Goal: Information Seeking & Learning: Learn about a topic

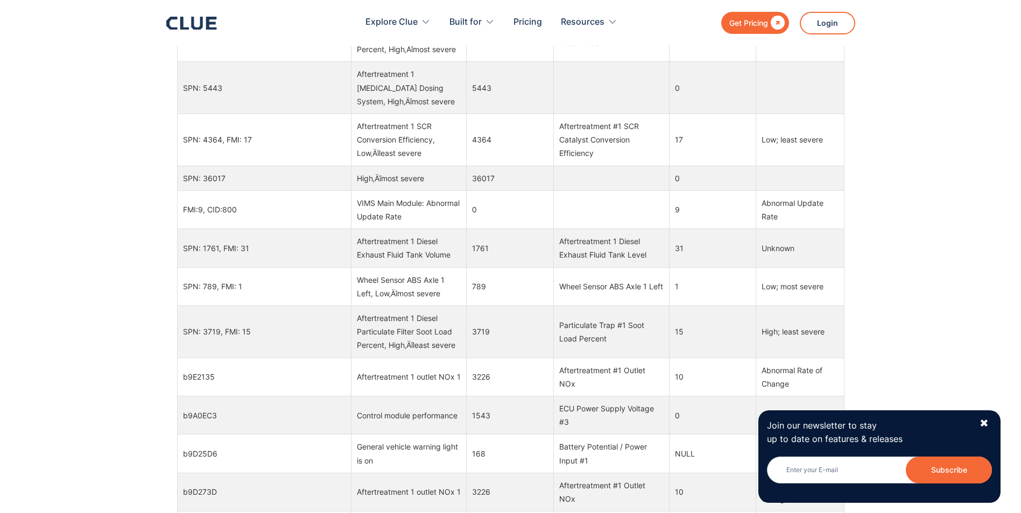
scroll to position [66, 0]
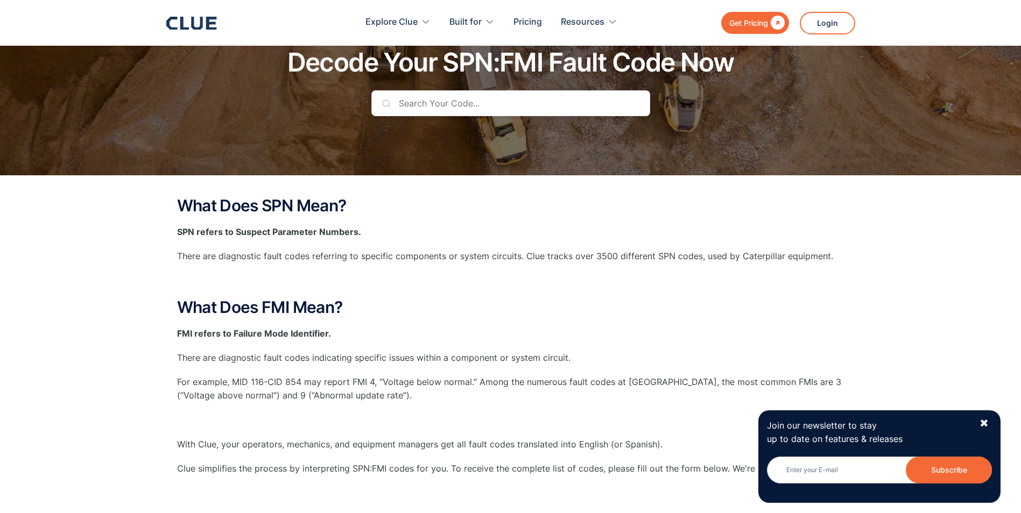
click at [502, 272] on div "What Does SPN Mean? SPN refers to Suspect Parameter Numbers. There are diagnost…" at bounding box center [510, 380] width 667 height 366
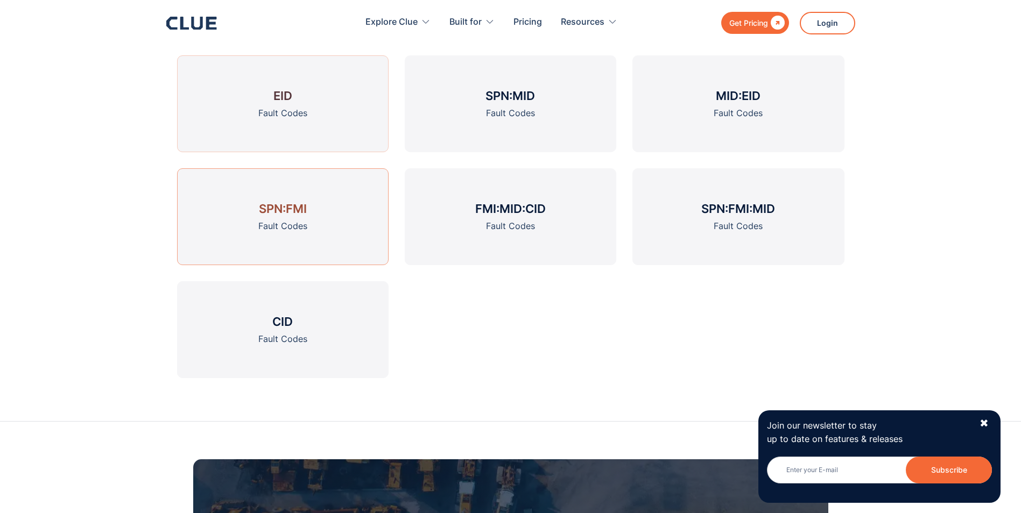
scroll to position [1626, 0]
click at [292, 223] on div "Fault Codes" at bounding box center [282, 225] width 49 height 13
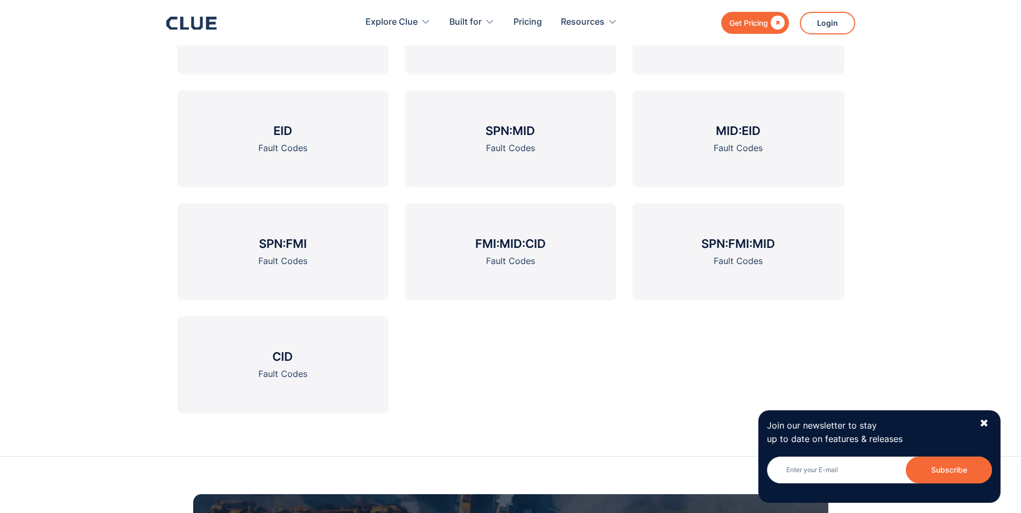
scroll to position [1614, 0]
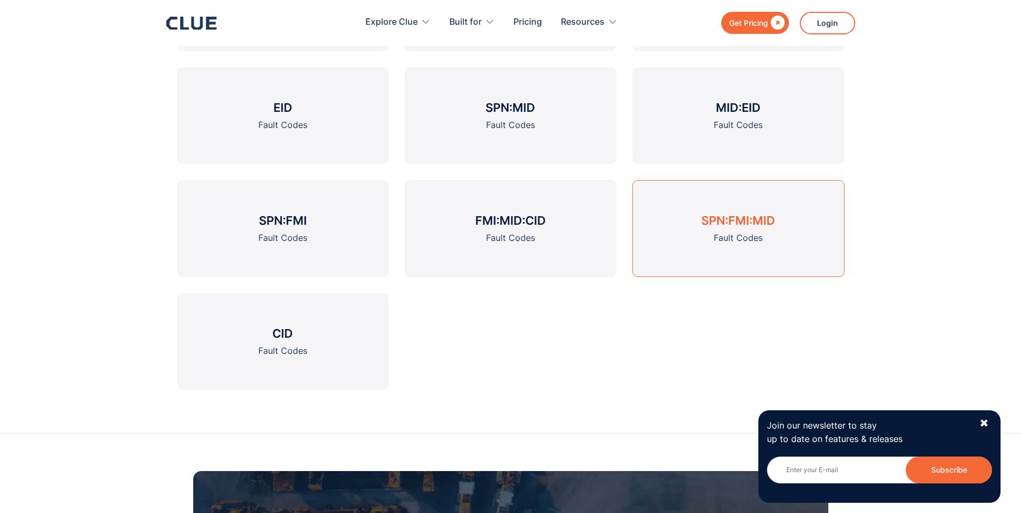
click at [747, 250] on link "SPN:FMI:MID Fault Codes" at bounding box center [737, 228] width 211 height 97
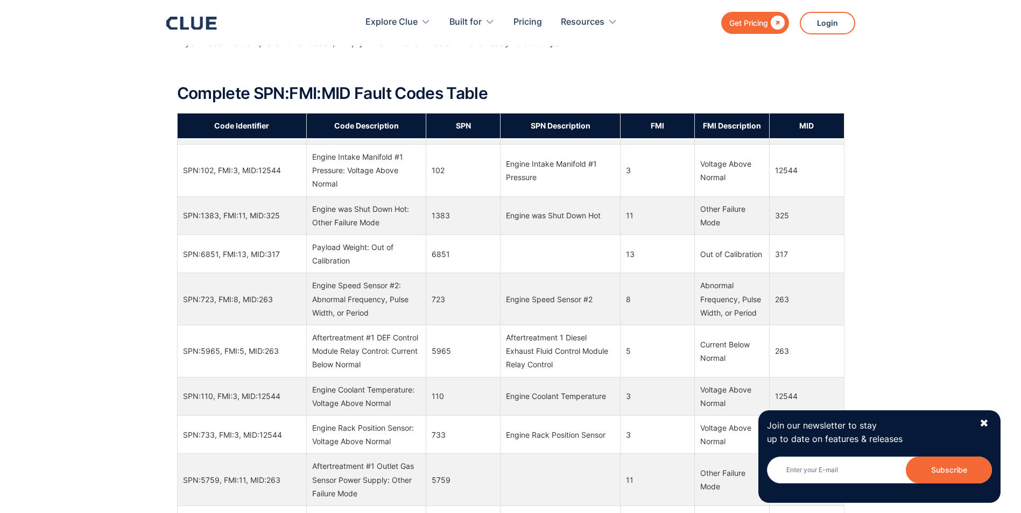
scroll to position [7867, 0]
